Goal: Task Accomplishment & Management: Manage account settings

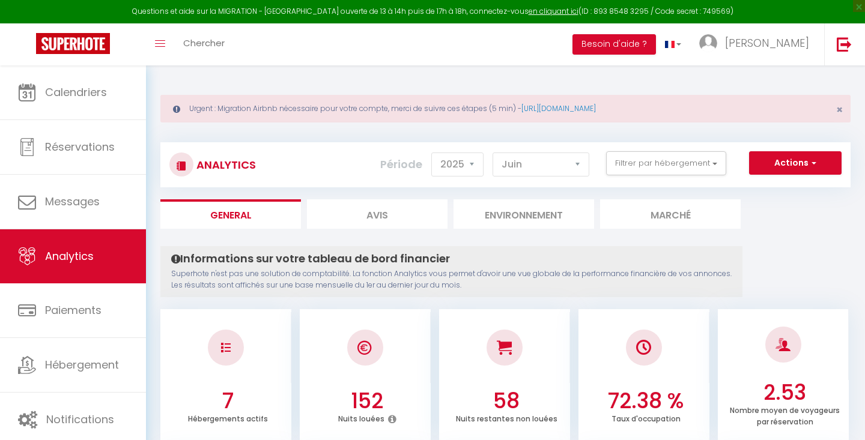
select select "2025"
select select "6"
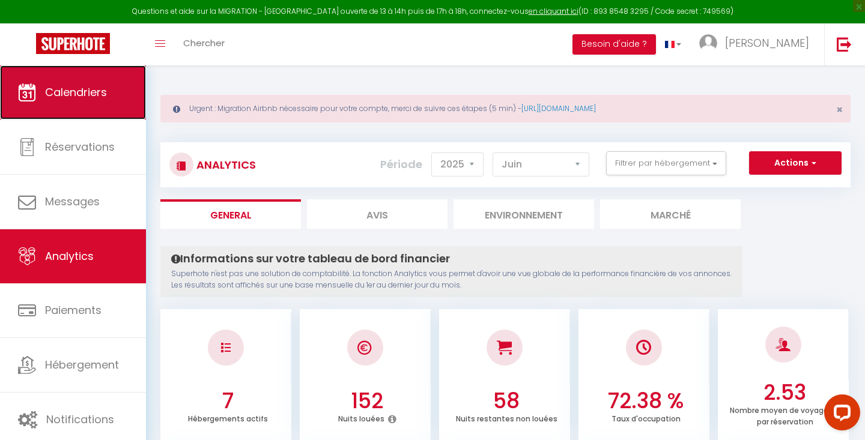
click at [119, 93] on link "Calendriers" at bounding box center [73, 92] width 146 height 54
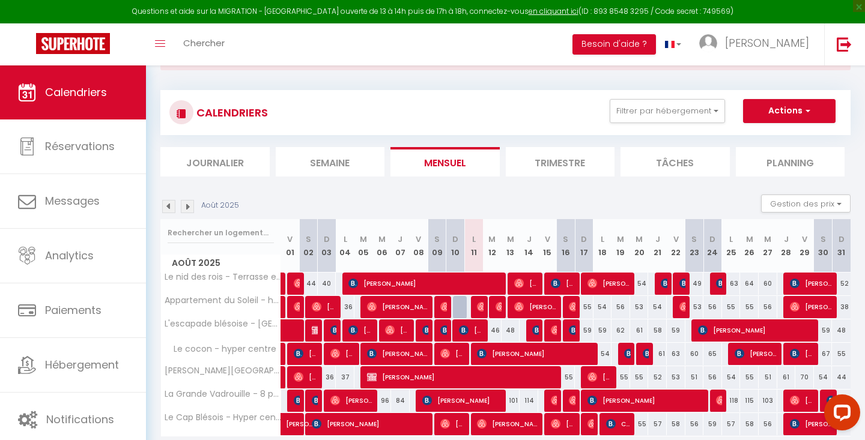
scroll to position [64, 0]
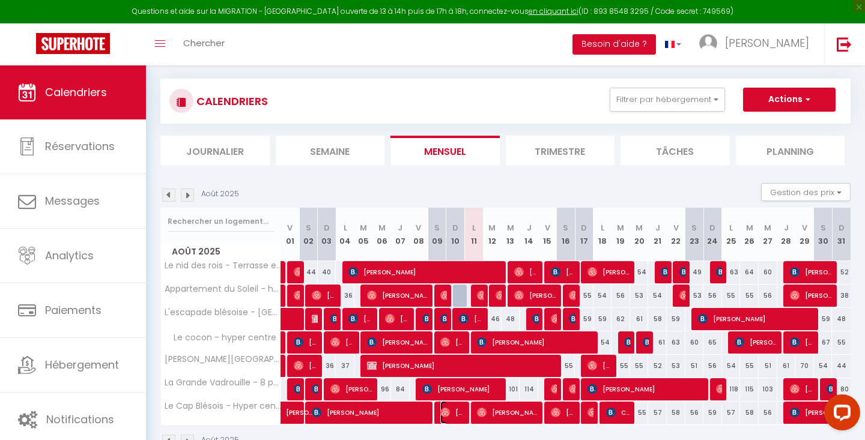
click at [460, 419] on span "[PERSON_NAME]" at bounding box center [452, 412] width 25 height 23
select select "OK"
select select "0"
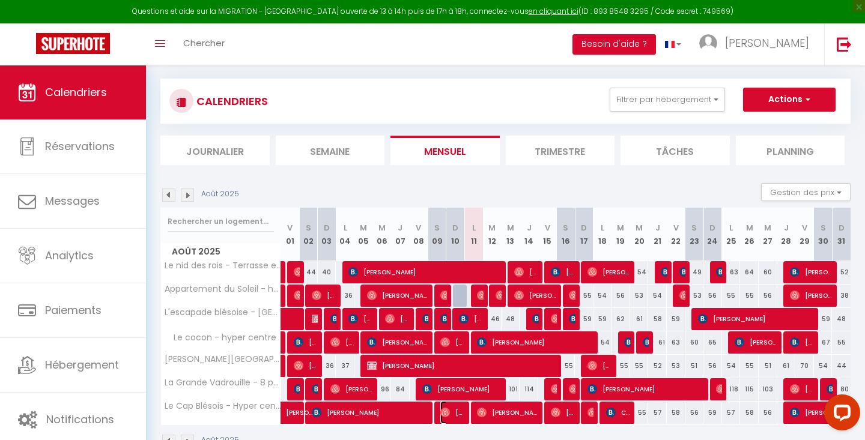
select select "1"
select select
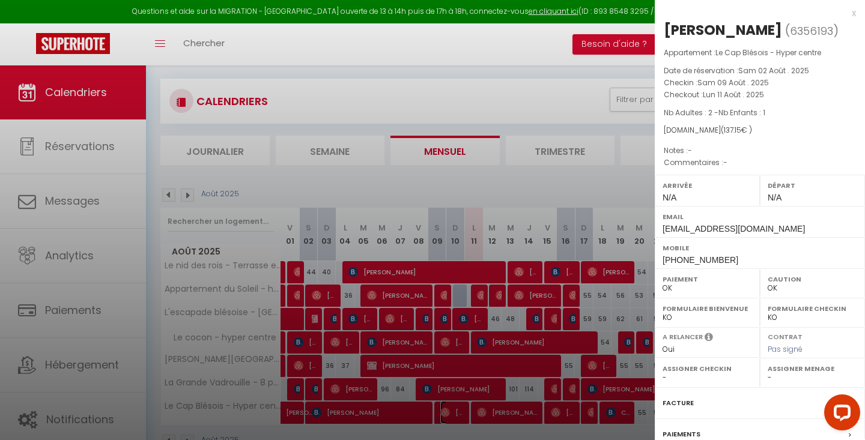
select select "33597"
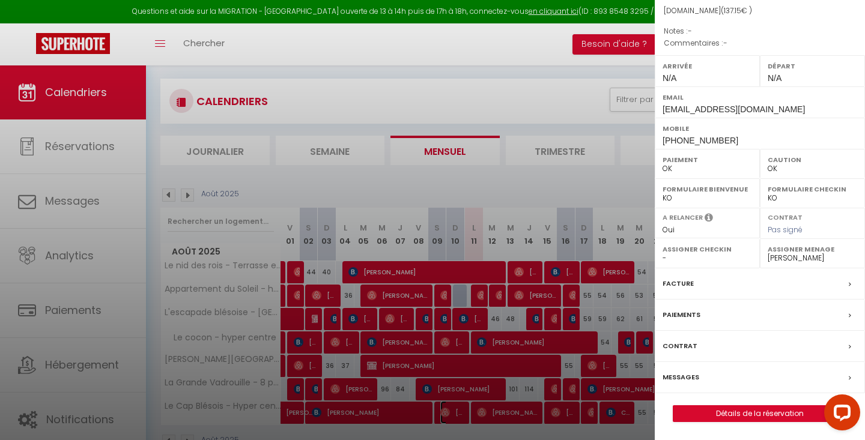
scroll to position [0, 0]
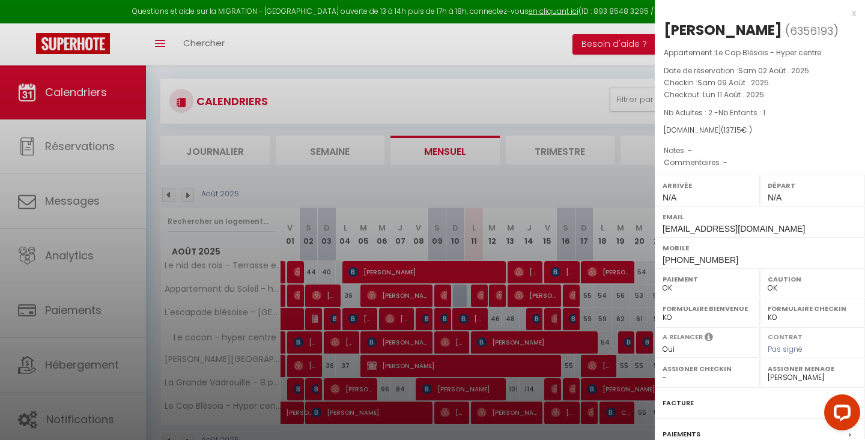
click at [853, 13] on div "x" at bounding box center [755, 13] width 201 height 14
